Goal: Find specific page/section: Find specific page/section

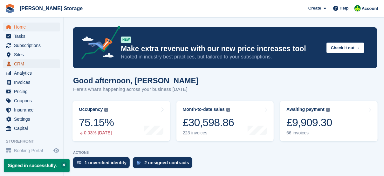
click at [25, 62] on span "CRM" at bounding box center [33, 63] width 38 height 9
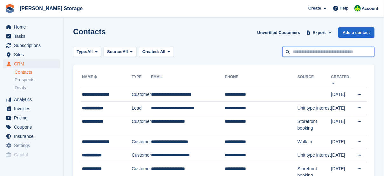
click at [319, 48] on input "text" at bounding box center [328, 52] width 92 height 10
type input "*****"
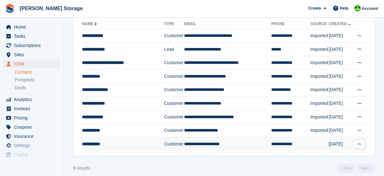
scroll to position [58, 0]
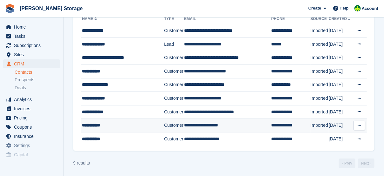
click at [102, 126] on div "**********" at bounding box center [121, 125] width 79 height 7
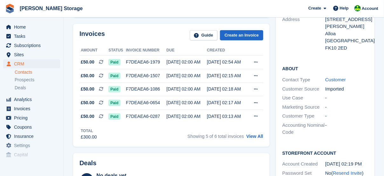
scroll to position [180, 0]
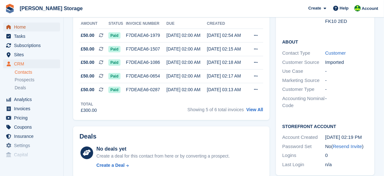
click at [41, 31] on span "Home" at bounding box center [33, 27] width 38 height 9
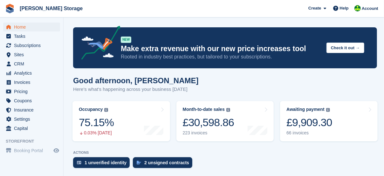
click at [303, 143] on turbo-frame "Awaiting payment The total outstanding balance on all open invoices. £9,909.30 …" at bounding box center [329, 121] width 104 height 47
click at [26, 30] on span "Home" at bounding box center [33, 27] width 38 height 9
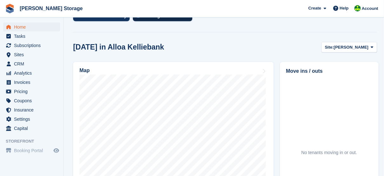
scroll to position [148, 0]
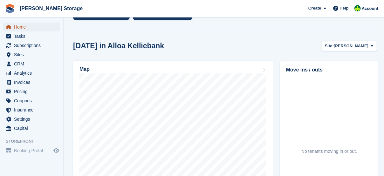
click at [23, 26] on span "Home" at bounding box center [33, 27] width 38 height 9
